Goal: Task Accomplishment & Management: Use online tool/utility

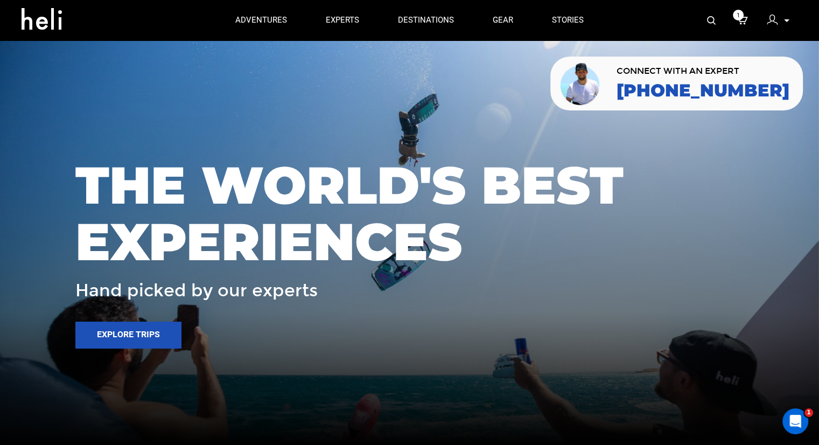
click at [784, 21] on icon at bounding box center [786, 20] width 5 height 3
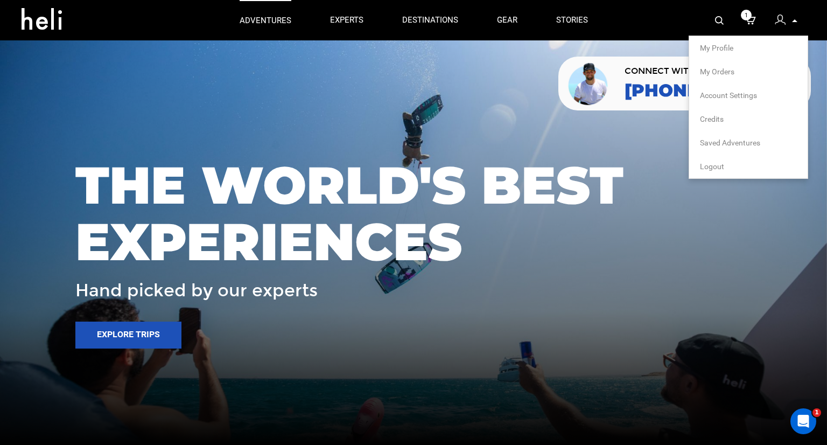
click at [284, 19] on p "adventures" at bounding box center [266, 20] width 52 height 11
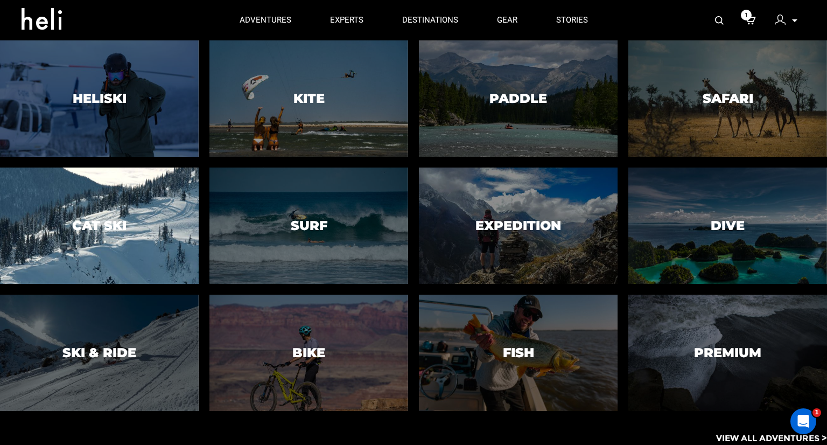
click at [95, 235] on div at bounding box center [99, 225] width 203 height 118
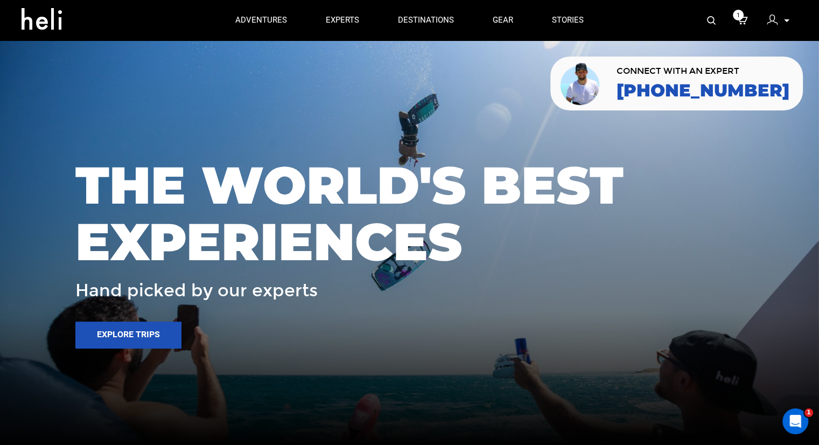
click at [780, 22] on div at bounding box center [775, 21] width 16 height 16
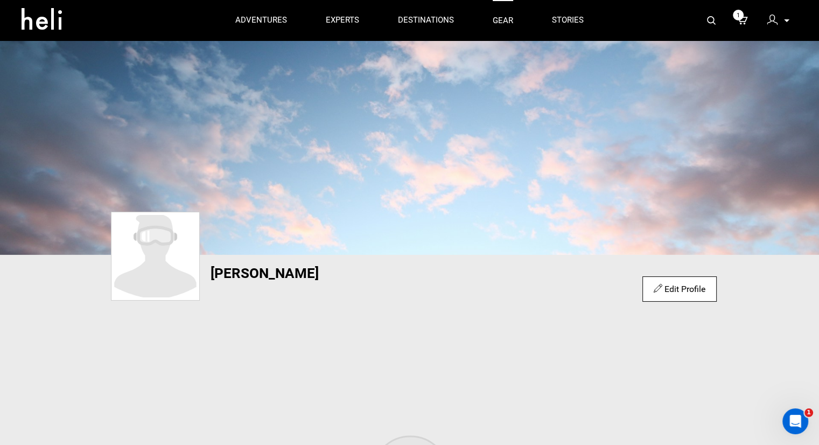
click at [512, 20] on link "gear" at bounding box center [503, 20] width 20 height 40
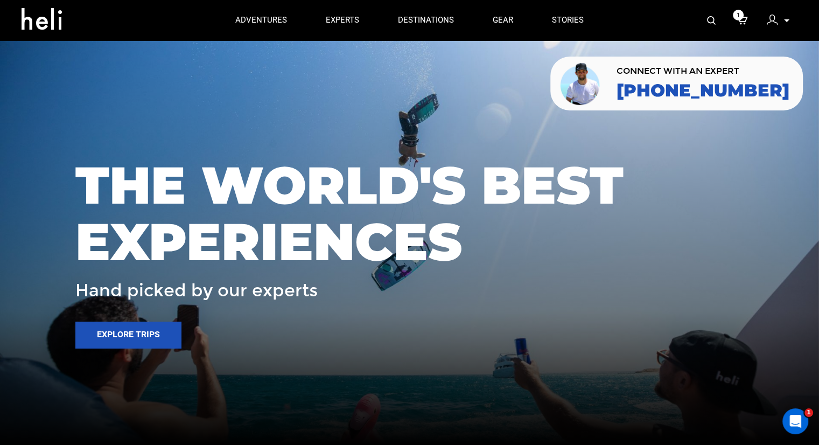
click at [790, 17] on div "My Profile My Orders Account Settings Credits Saved Adventures Logout" at bounding box center [778, 20] width 39 height 21
click at [786, 18] on p at bounding box center [786, 21] width 6 height 12
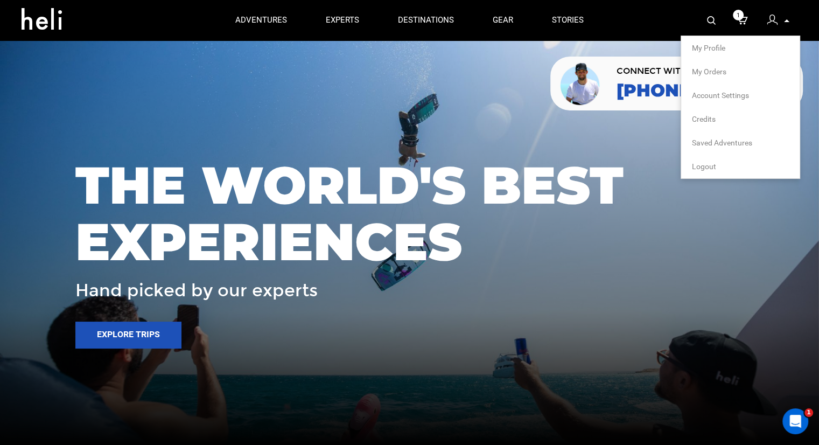
click at [717, 166] on li "Logout" at bounding box center [740, 167] width 118 height 24
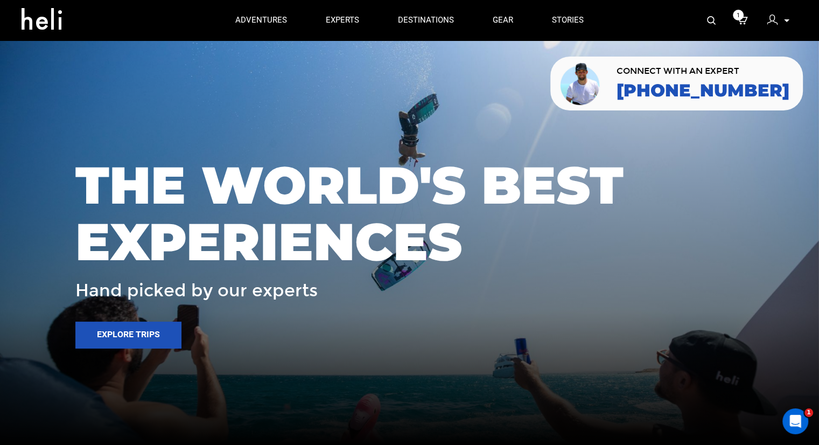
click at [783, 23] on p at bounding box center [786, 21] width 6 height 12
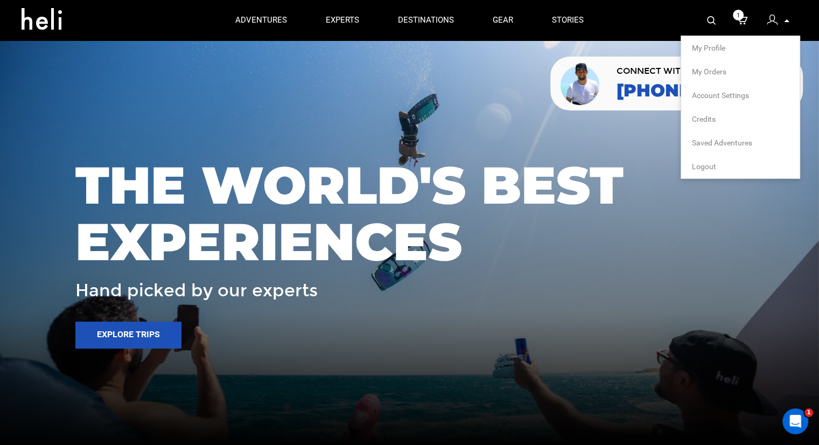
click at [717, 169] on li "Logout" at bounding box center [740, 167] width 118 height 24
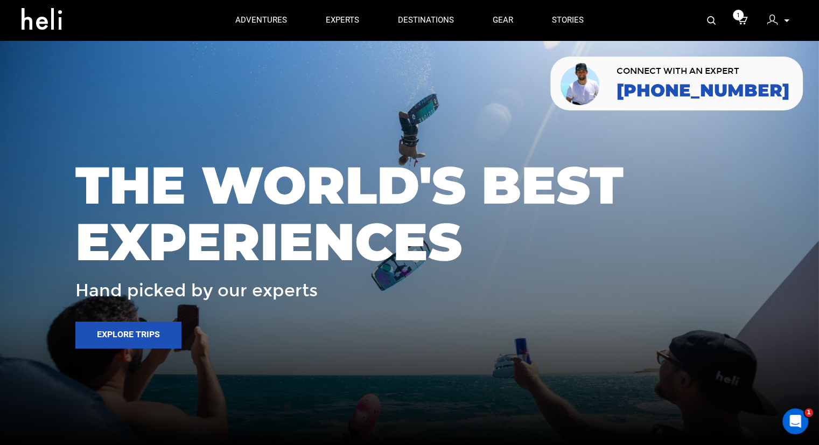
click at [784, 21] on icon at bounding box center [786, 20] width 5 height 3
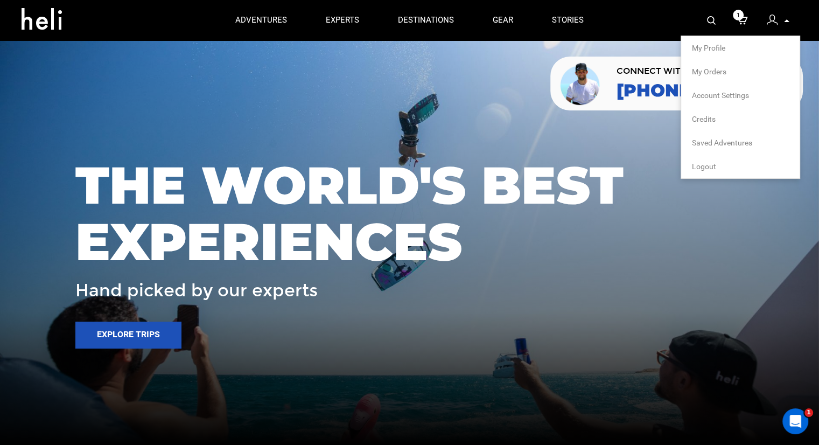
click at [713, 164] on span "Logout" at bounding box center [704, 166] width 24 height 9
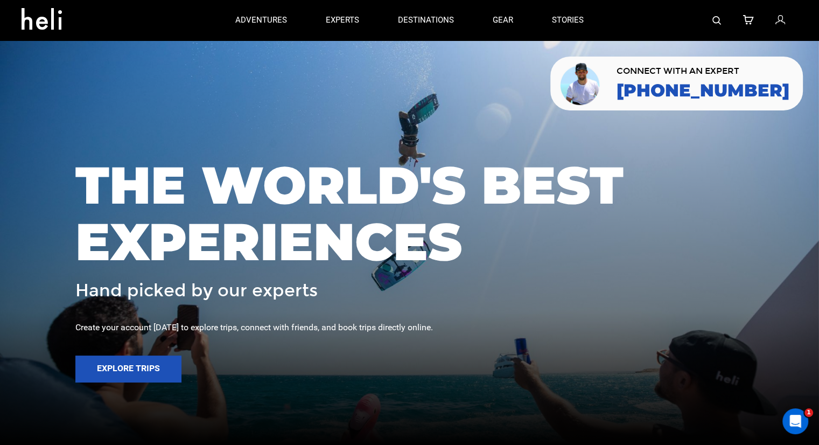
click at [718, 19] on img at bounding box center [717, 20] width 9 height 9
click at [776, 22] on icon at bounding box center [780, 20] width 10 height 14
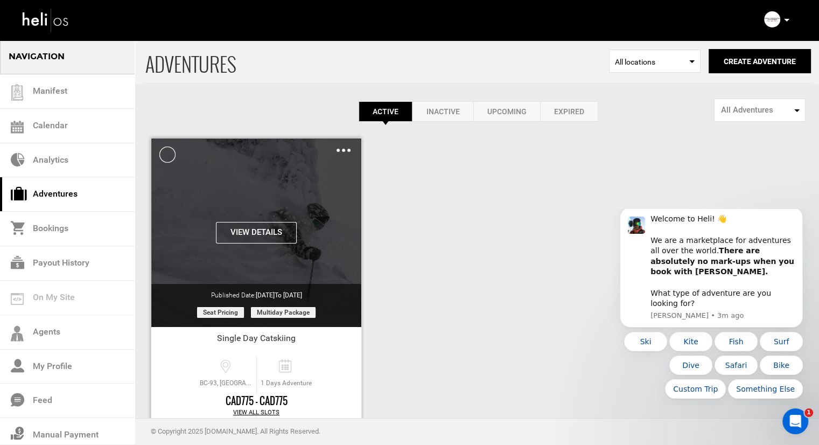
click at [345, 149] on img at bounding box center [344, 150] width 14 height 3
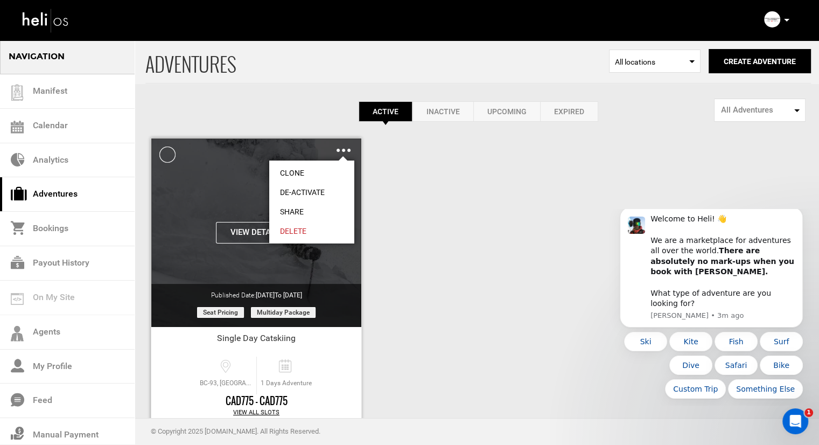
click at [306, 171] on link "Clone" at bounding box center [311, 172] width 85 height 19
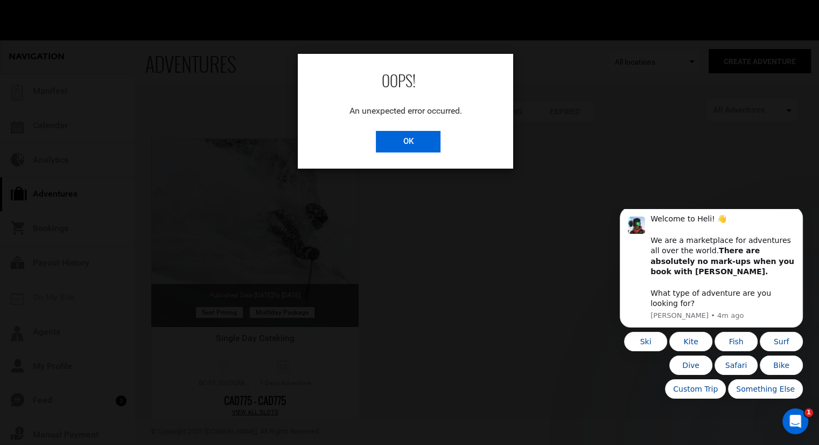
click at [407, 134] on input "OK" at bounding box center [408, 142] width 65 height 22
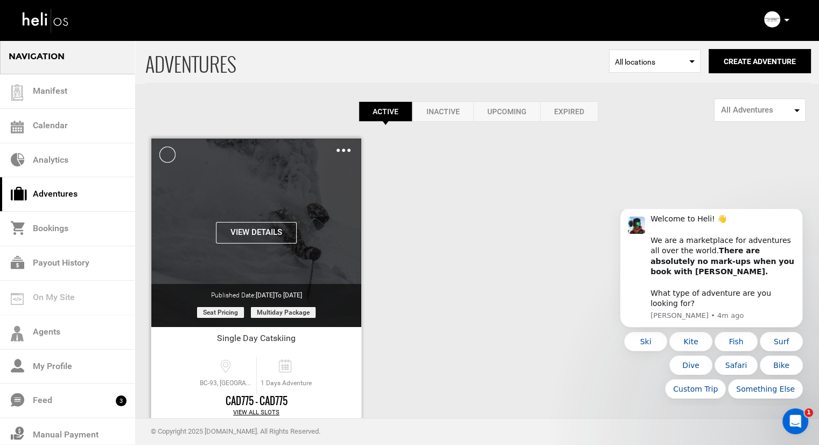
click at [343, 151] on img at bounding box center [344, 150] width 14 height 3
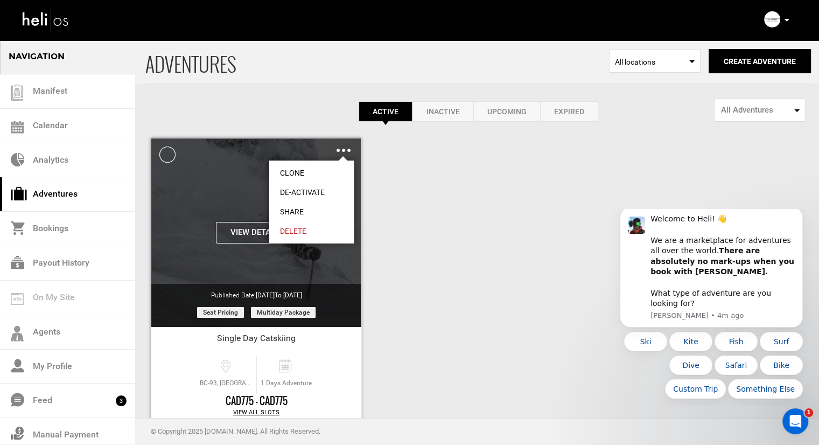
click at [297, 171] on link "Clone" at bounding box center [311, 172] width 85 height 19
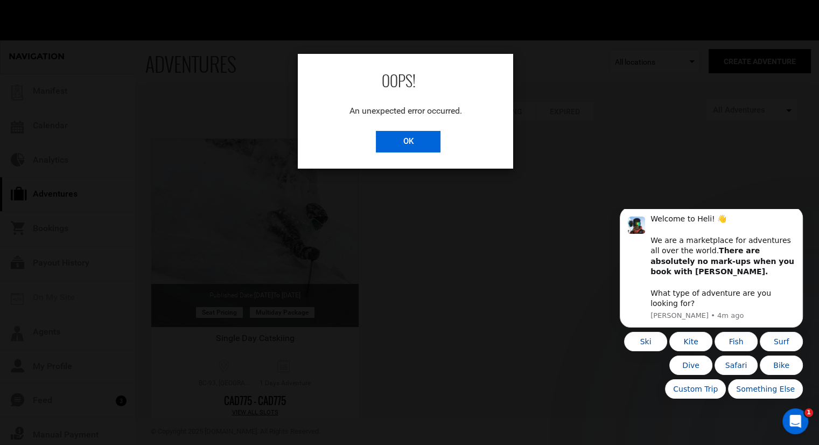
click at [376, 147] on input "OK" at bounding box center [408, 142] width 65 height 22
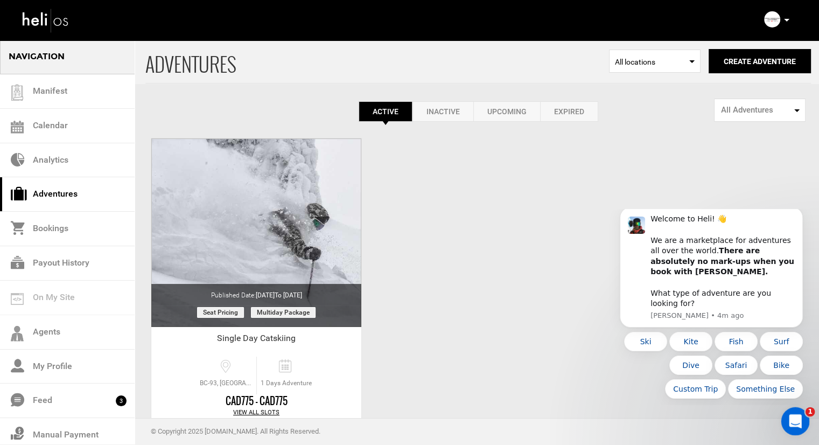
click at [795, 428] on div "Open Intercom Messenger" at bounding box center [794, 420] width 36 height 36
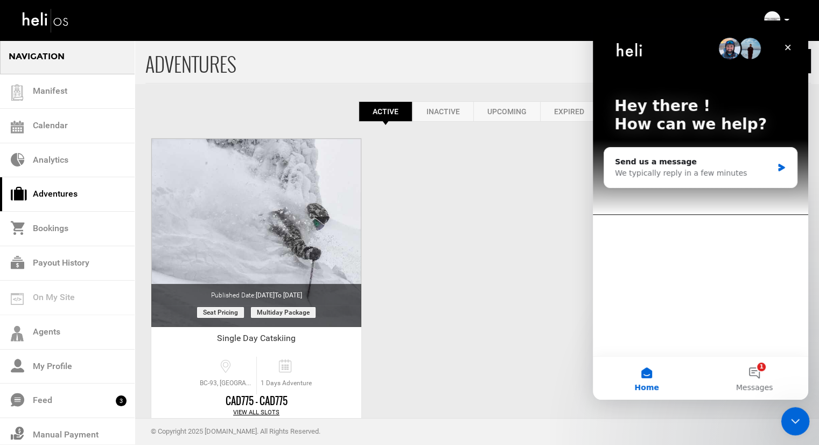
click at [792, 415] on icon "Close Intercom Messenger" at bounding box center [793, 419] width 13 height 13
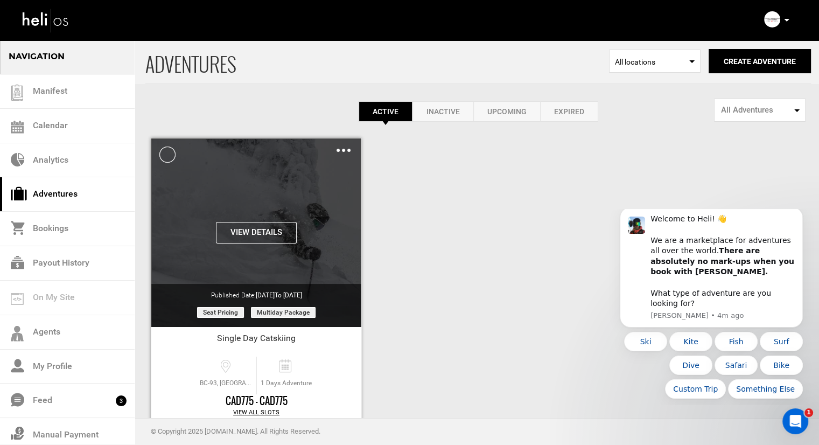
click at [351, 148] on div "View Details Clone De-Activate Share Delete" at bounding box center [256, 147] width 210 height 18
click at [349, 149] on img at bounding box center [344, 150] width 14 height 3
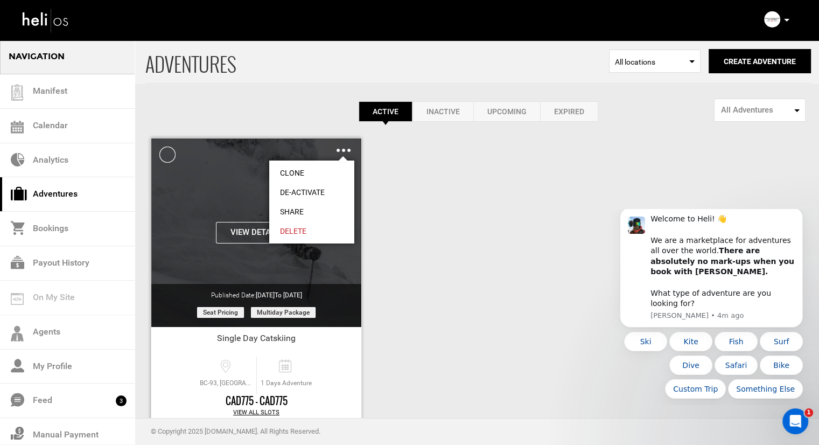
click at [324, 173] on link "Clone" at bounding box center [311, 172] width 85 height 19
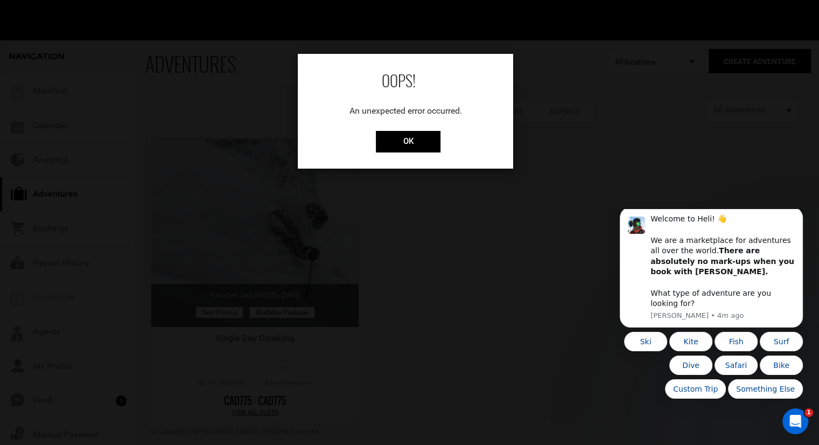
click at [374, 144] on div "OK" at bounding box center [405, 142] width 215 height 22
click at [380, 142] on input "OK" at bounding box center [408, 142] width 65 height 22
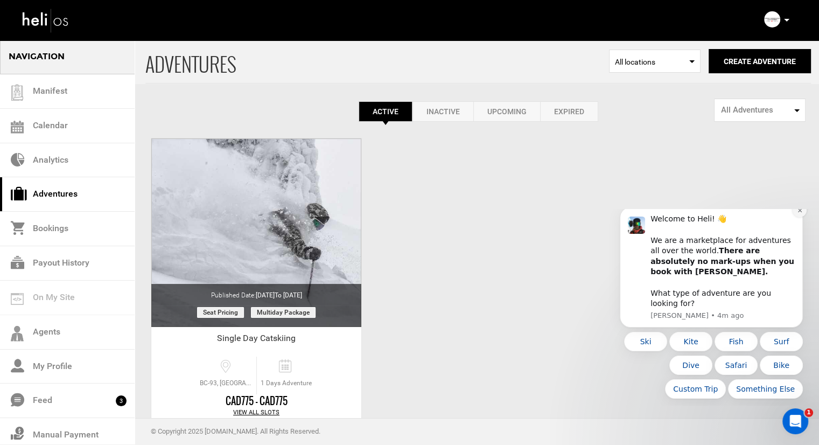
click at [797, 213] on icon "Dismiss notification" at bounding box center [800, 210] width 6 height 6
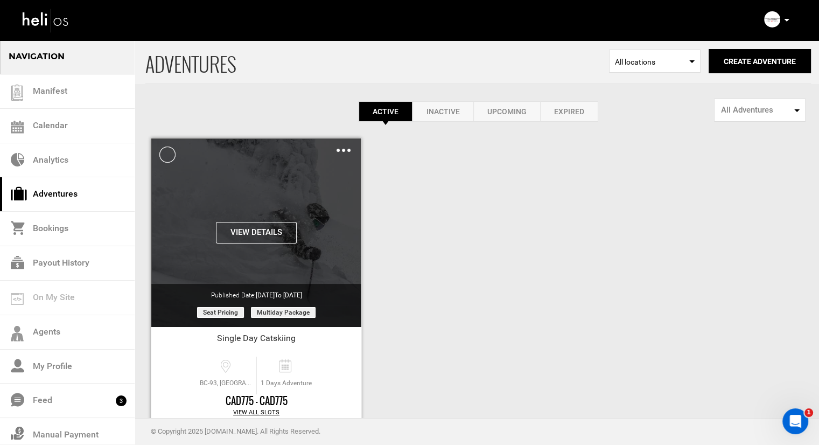
click at [345, 148] on div "Clone De-Activate Share Delete" at bounding box center [344, 150] width 14 height 12
click at [346, 153] on div "Clone De-Activate Share Delete" at bounding box center [344, 150] width 14 height 12
click at [346, 150] on img at bounding box center [344, 150] width 14 height 3
click at [343, 151] on div "Clone De-Activate Share Delete" at bounding box center [344, 150] width 14 height 12
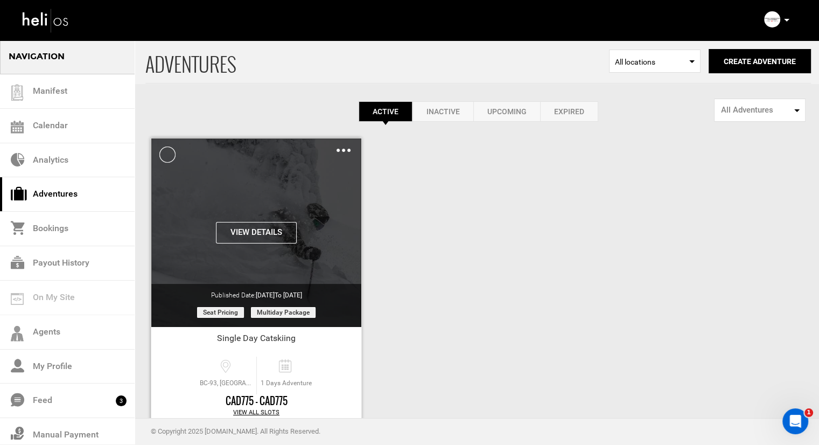
click at [343, 151] on img at bounding box center [344, 150] width 14 height 3
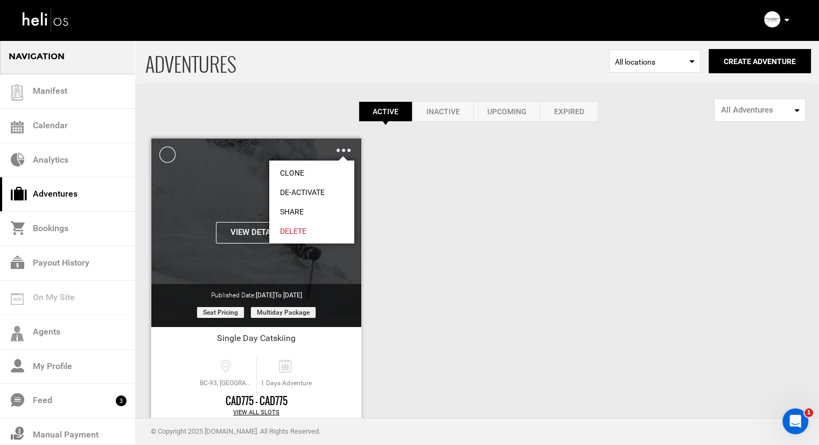
click at [324, 168] on link "Clone" at bounding box center [311, 172] width 85 height 19
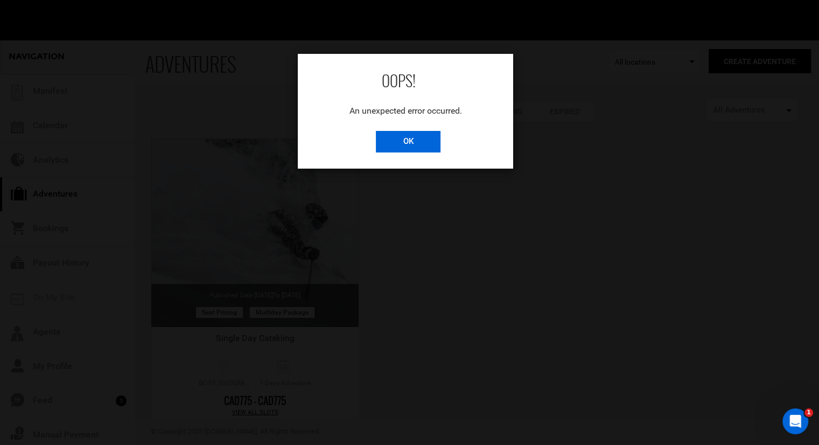
click at [386, 143] on input "OK" at bounding box center [408, 142] width 65 height 22
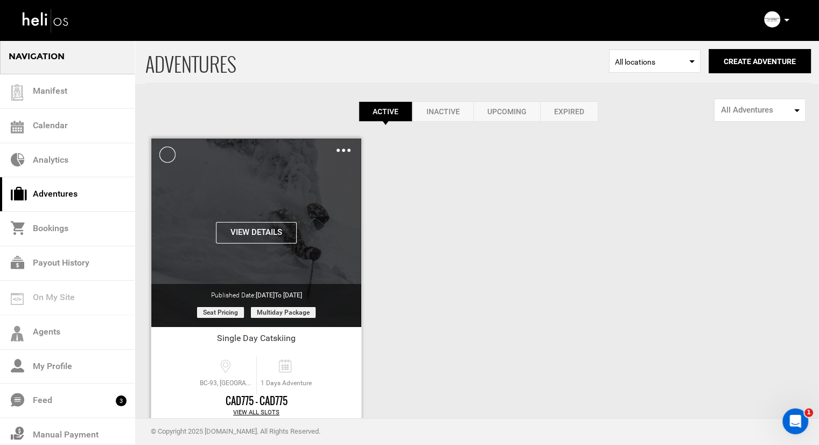
click at [341, 151] on img at bounding box center [344, 150] width 14 height 3
click at [341, 151] on div "Clone De-Activate Share Delete" at bounding box center [344, 150] width 14 height 12
click at [345, 147] on div "Clone De-Activate Share Delete" at bounding box center [344, 150] width 14 height 12
click at [345, 149] on div "Clone De-Activate Share Delete" at bounding box center [344, 150] width 14 height 12
click at [343, 150] on img at bounding box center [344, 150] width 14 height 3
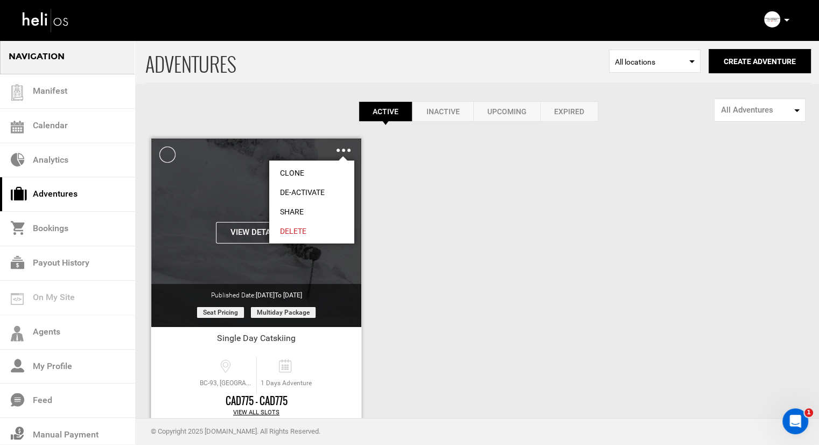
click at [322, 171] on link "Clone" at bounding box center [311, 172] width 85 height 19
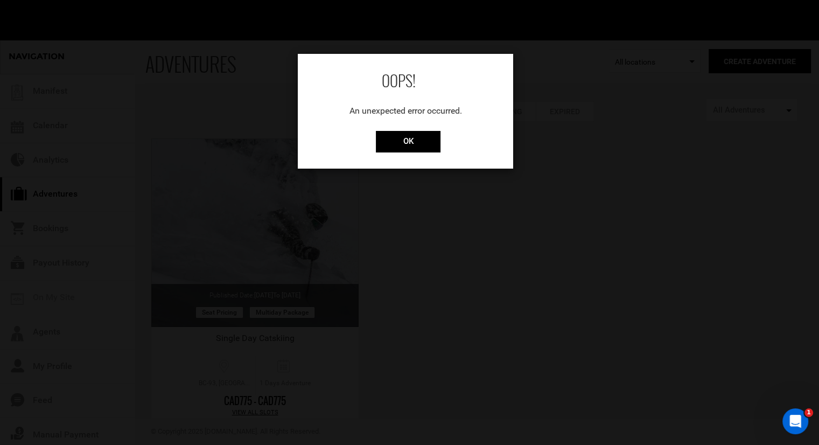
click at [373, 141] on div "OK" at bounding box center [405, 142] width 215 height 22
click at [382, 137] on input "OK" at bounding box center [408, 142] width 65 height 22
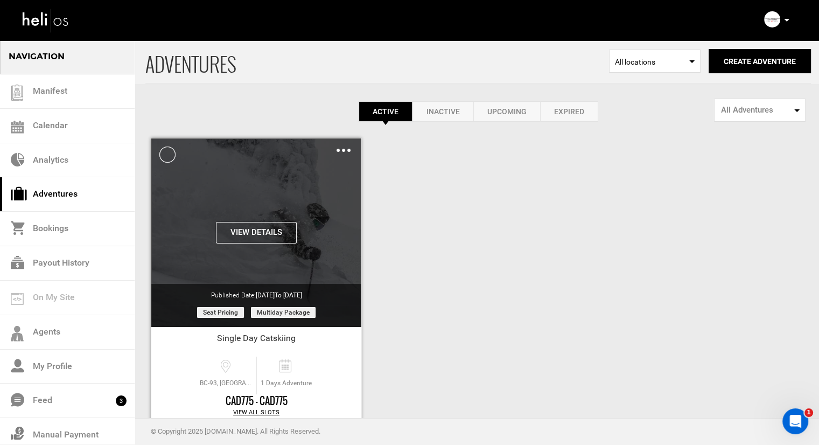
click at [340, 152] on div "Clone De-Activate Share Delete" at bounding box center [344, 150] width 14 height 12
click at [343, 151] on img at bounding box center [344, 150] width 14 height 3
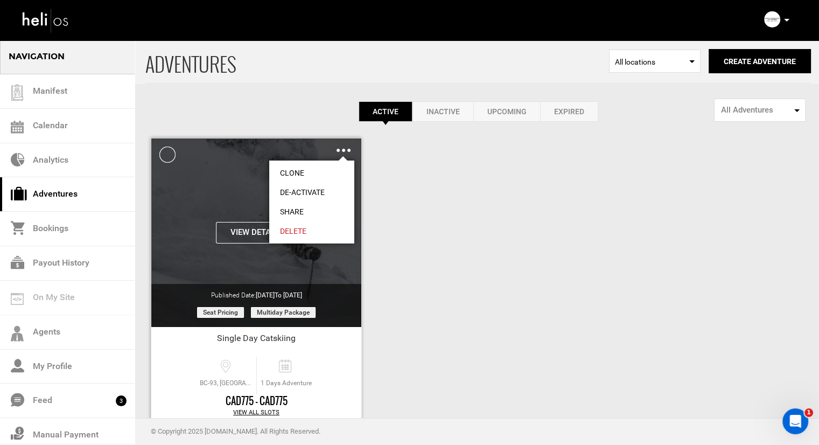
click at [345, 168] on link "Clone" at bounding box center [311, 172] width 85 height 19
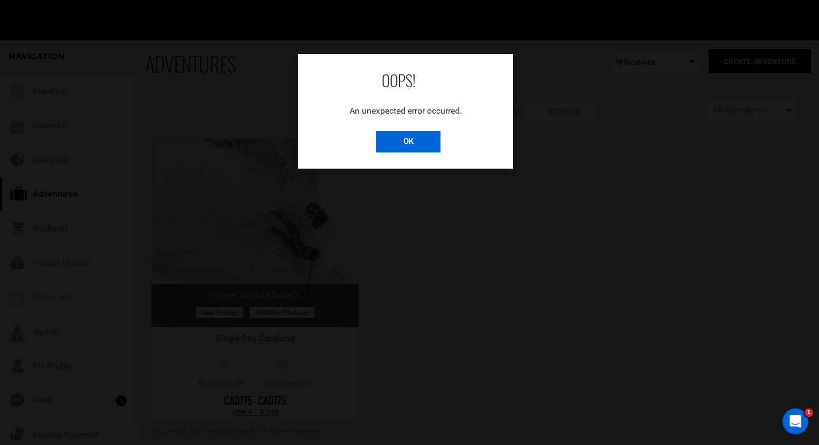
click at [409, 147] on input "OK" at bounding box center [408, 142] width 65 height 22
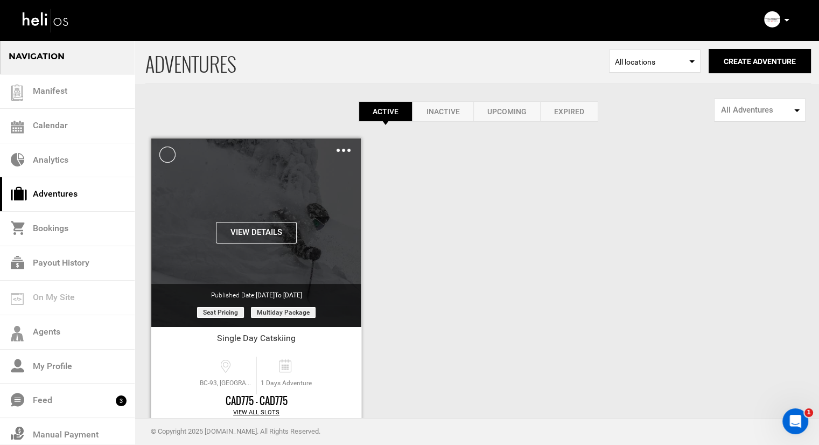
click at [345, 150] on img at bounding box center [344, 150] width 14 height 3
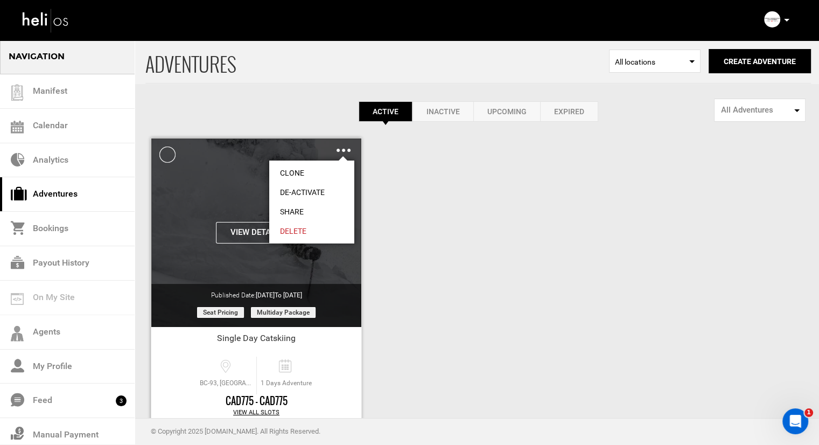
click at [306, 170] on link "Clone" at bounding box center [311, 172] width 85 height 19
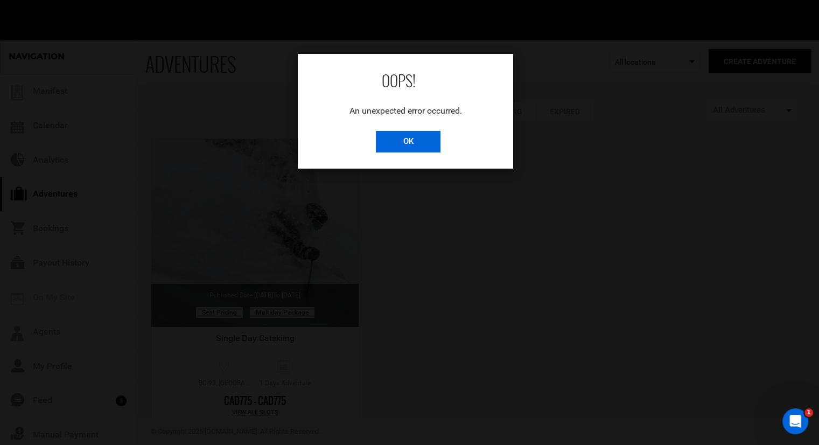
click at [431, 138] on input "OK" at bounding box center [408, 142] width 65 height 22
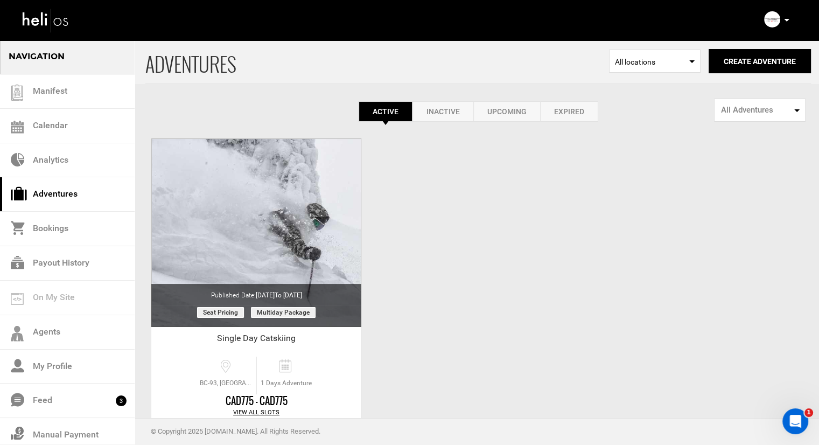
click at [429, 110] on link "Inactive" at bounding box center [443, 111] width 61 height 20
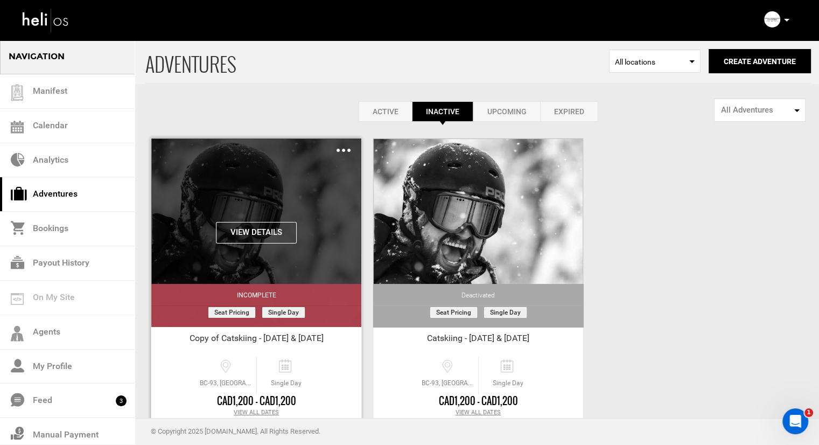
click at [341, 152] on div "Clone Share Delete" at bounding box center [344, 150] width 14 height 12
click at [342, 150] on img at bounding box center [344, 150] width 14 height 3
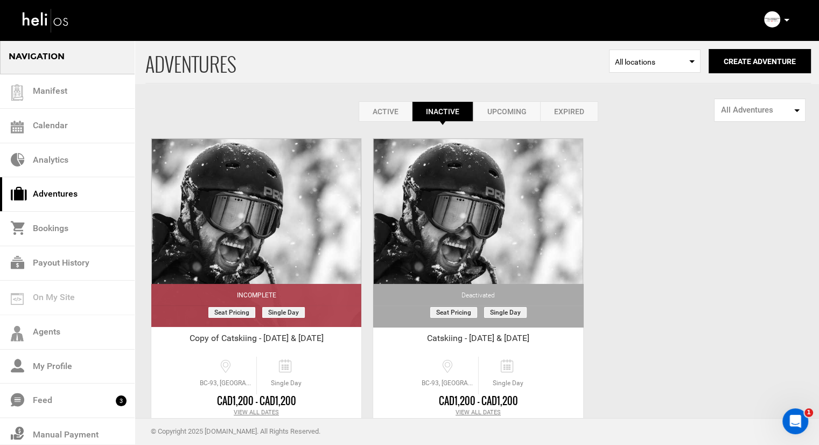
click at [305, 107] on div "Active Inactive Upcoming Expired Active Active Inactive Upcoming Expired Active…" at bounding box center [478, 111] width 666 height 20
